Goal: Task Accomplishment & Management: Manage account settings

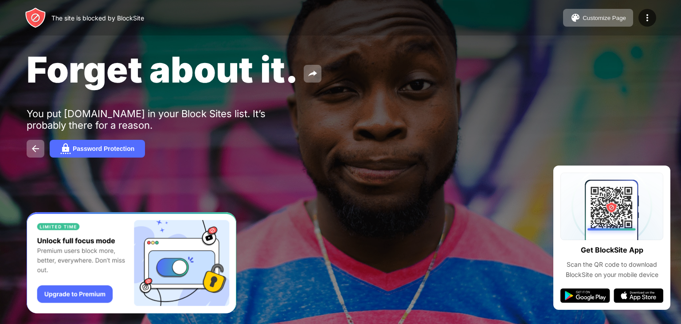
click at [26, 153] on div "Forget about it. You put [DOMAIN_NAME] in your Block Sites list. It’s probably …" at bounding box center [340, 102] width 681 height 205
click at [30, 152] on button at bounding box center [36, 149] width 18 height 18
